Goal: Answer question/provide support: Share knowledge or assist other users

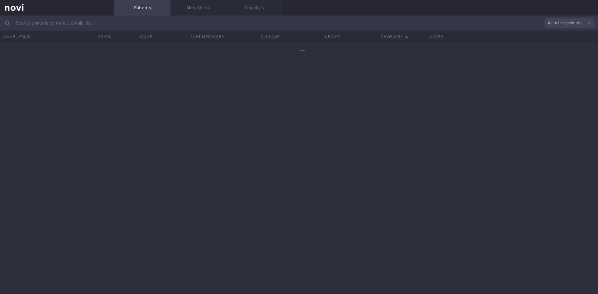
click at [75, 24] on input "text" at bounding box center [299, 23] width 598 height 15
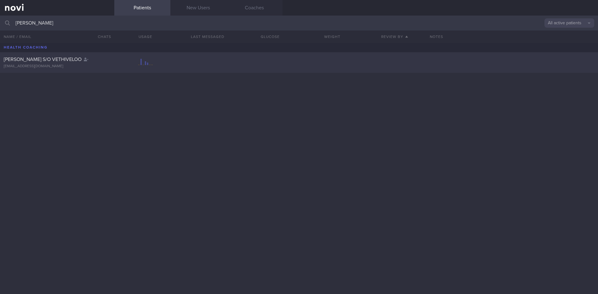
type input "[PERSON_NAME]"
click at [74, 62] on span "[PERSON_NAME] S/O VETHIVELOO" at bounding box center [43, 59] width 78 height 5
select select "9"
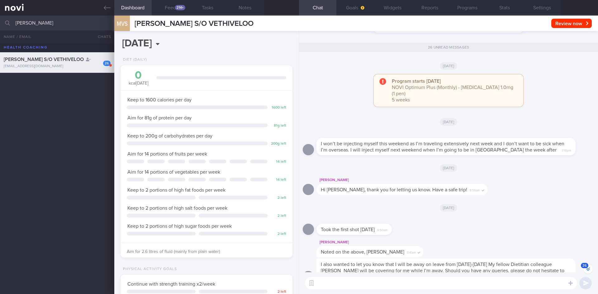
scroll to position [79, 159]
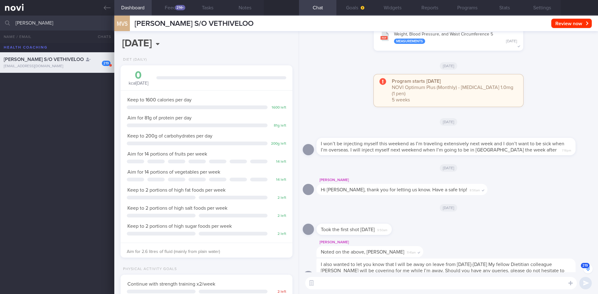
click at [585, 268] on span "219" at bounding box center [585, 265] width 9 height 5
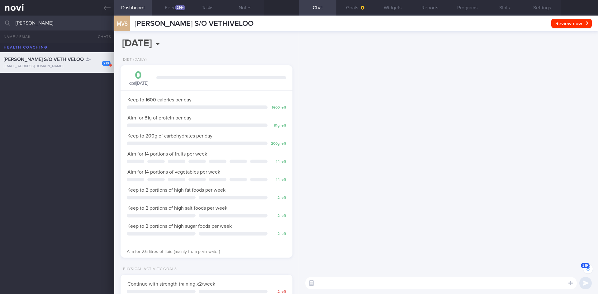
scroll to position [-8136, 0]
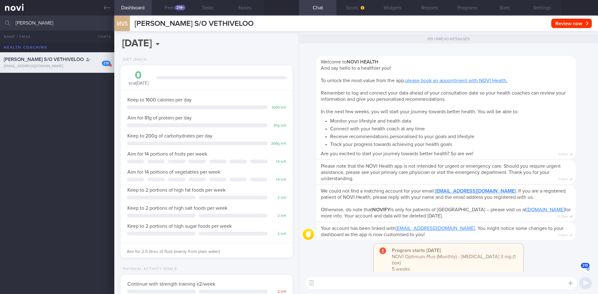
click at [584, 269] on button "219" at bounding box center [587, 268] width 9 height 9
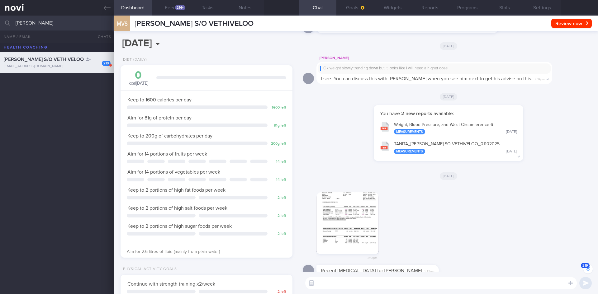
scroll to position [0, 0]
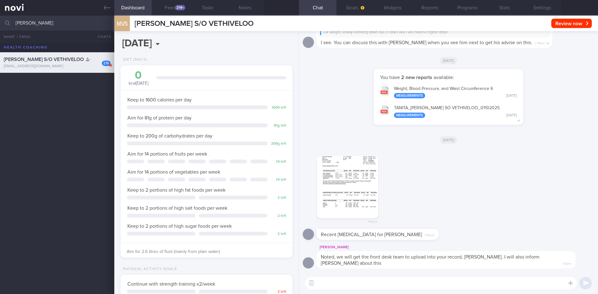
click at [353, 188] on button "button" at bounding box center [347, 187] width 62 height 62
